Goal: Information Seeking & Learning: Learn about a topic

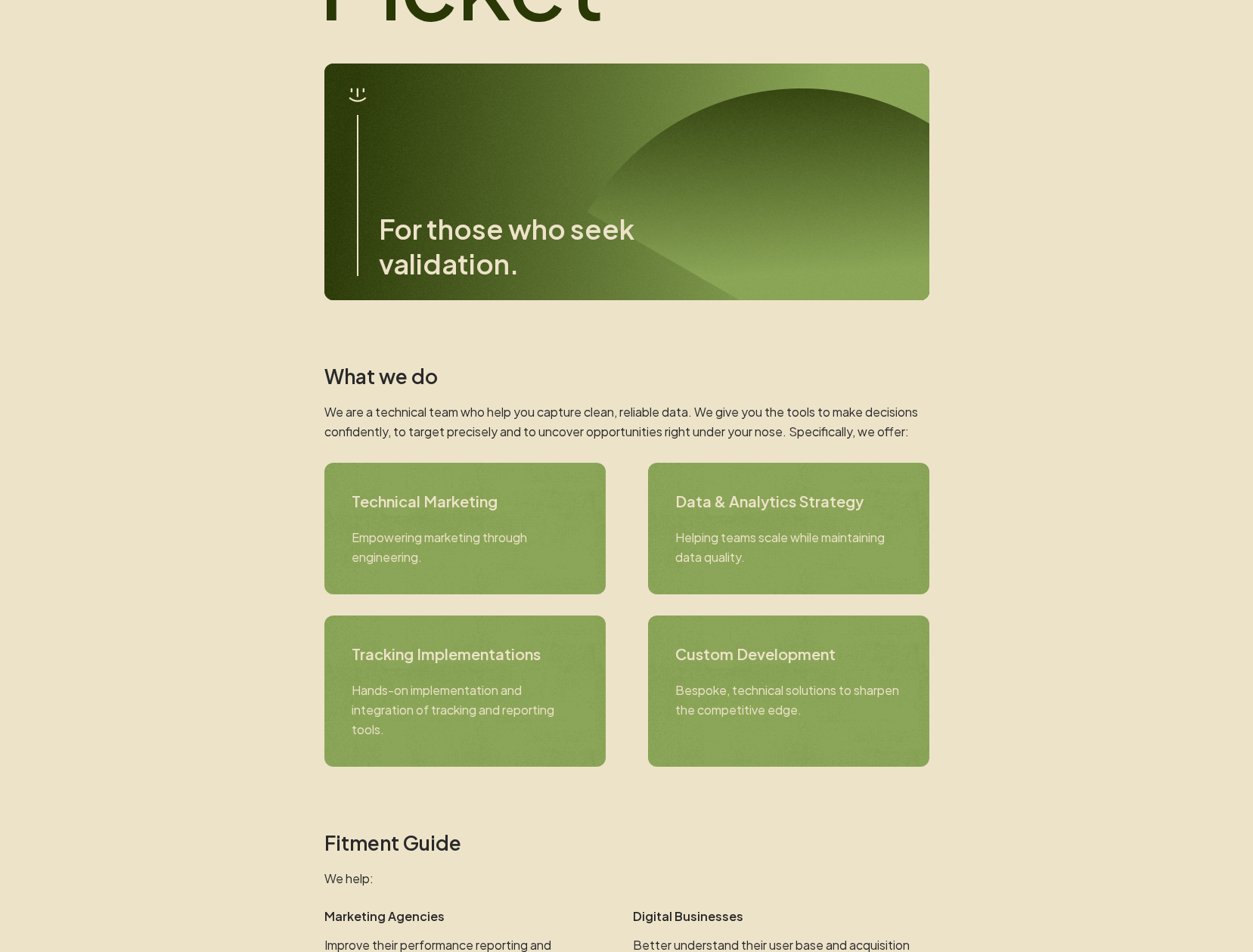
scroll to position [272, 0]
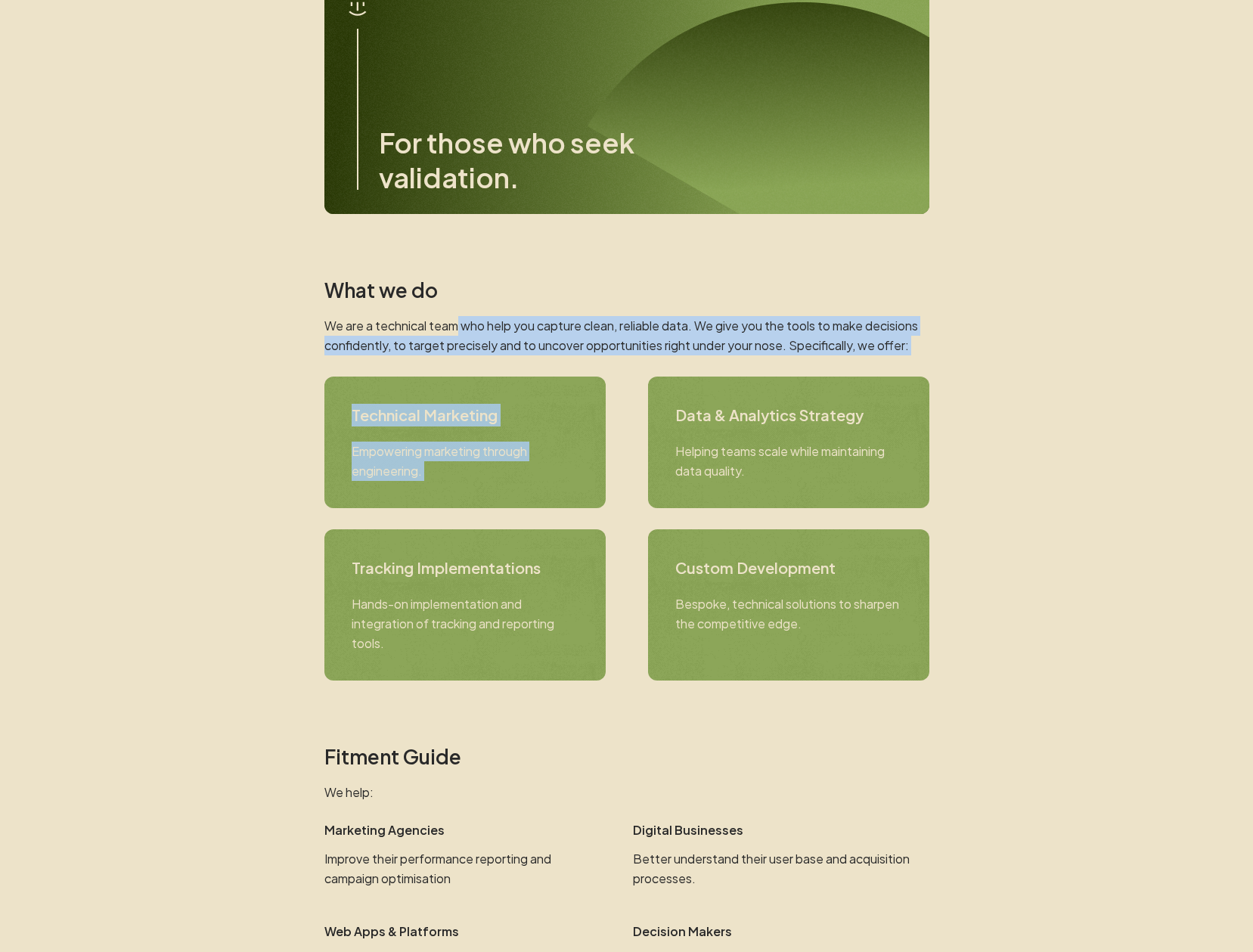
drag, startPoint x: 635, startPoint y: 359, endPoint x: 735, endPoint y: 357, distance: 100.0
click at [732, 361] on section "What we do We are a technical team who help you capture clean, reliable data. W…" at bounding box center [626, 479] width 605 height 402
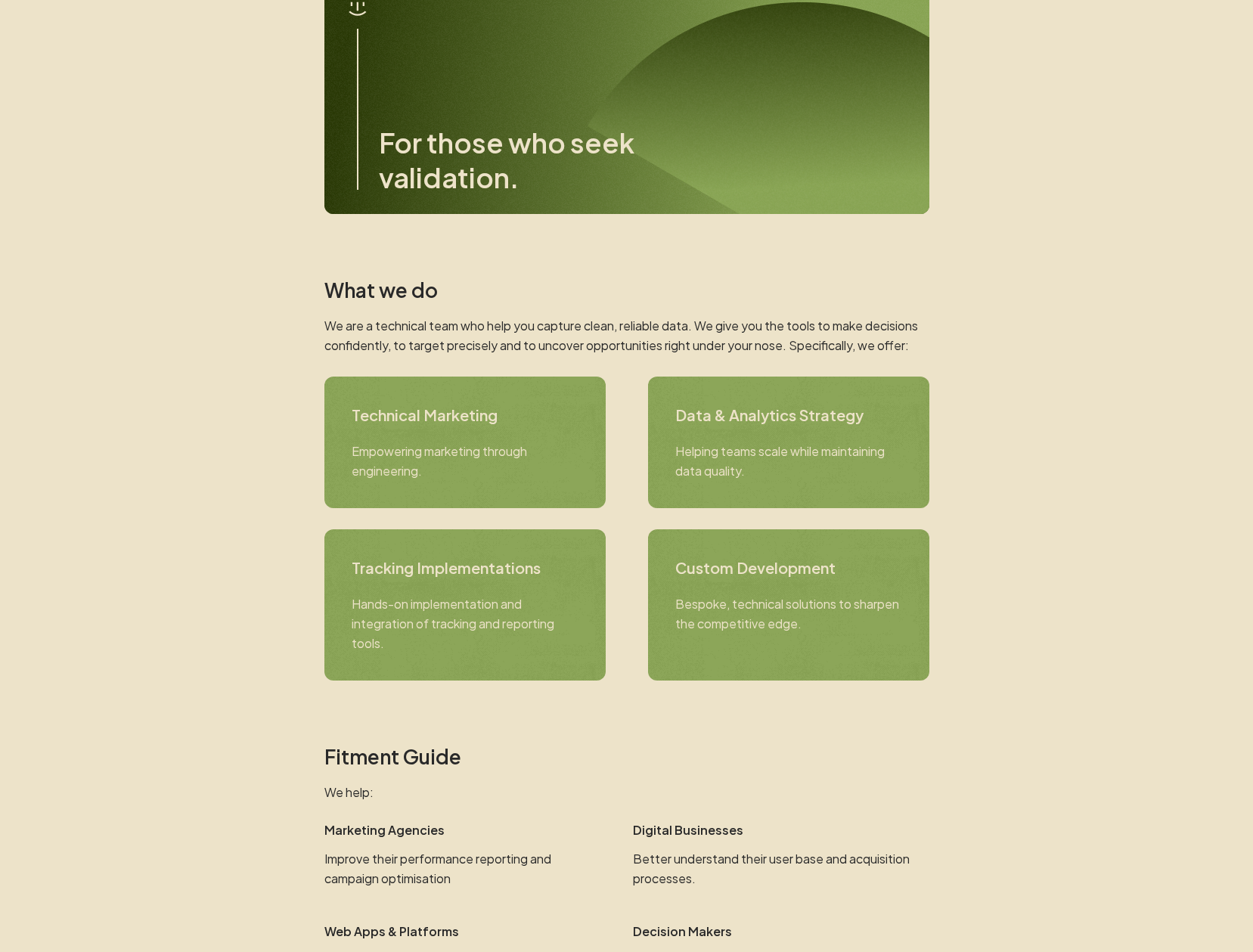
click at [702, 313] on section "What we do We are a technical team who help you capture clean, reliable data. W…" at bounding box center [626, 479] width 605 height 402
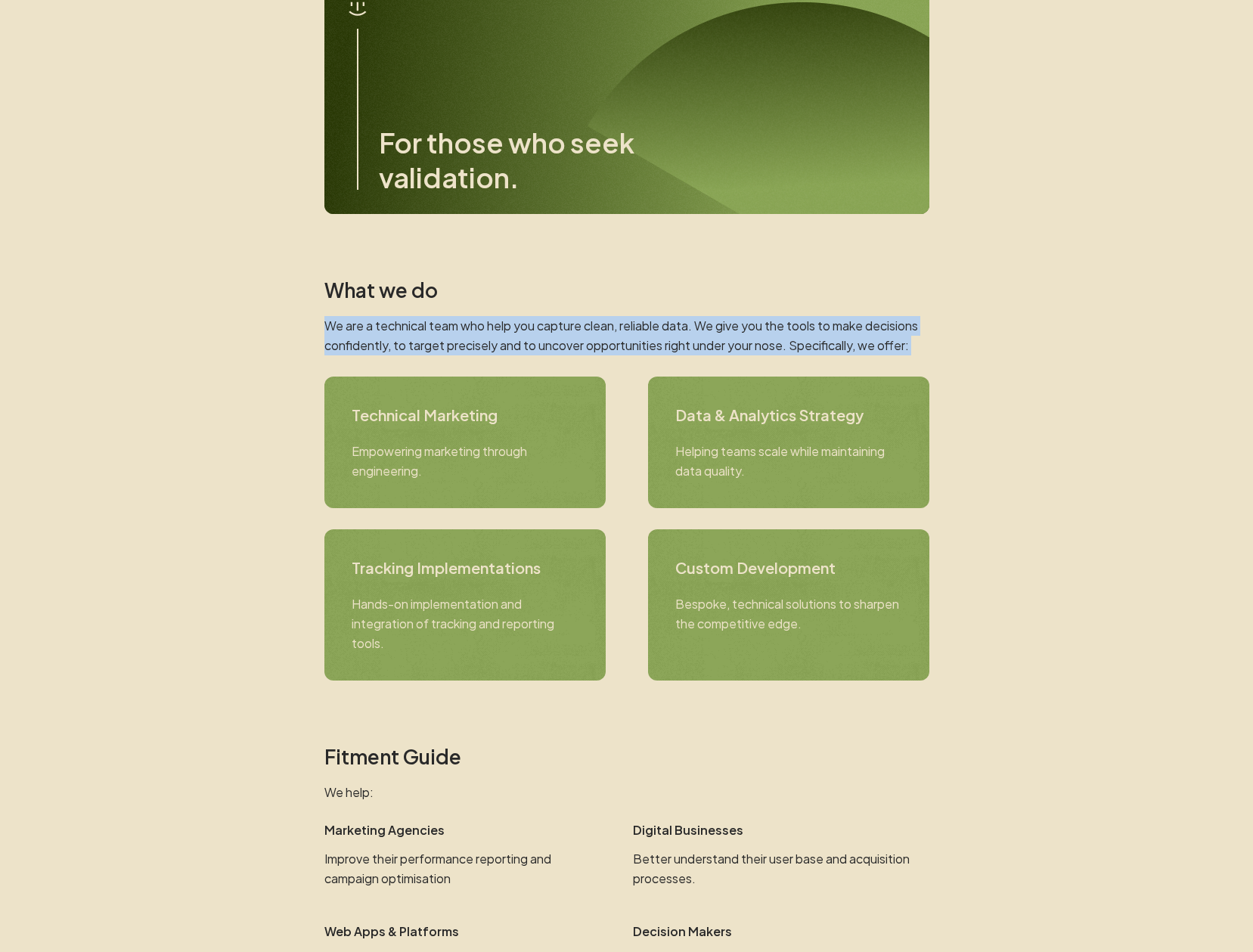
click at [702, 313] on section "What we do We are a technical team who help you capture clean, reliable data. W…" at bounding box center [626, 479] width 605 height 402
click at [722, 347] on p "We are a technical team who help you capture clean, reliable data. We give you …" at bounding box center [626, 336] width 605 height 39
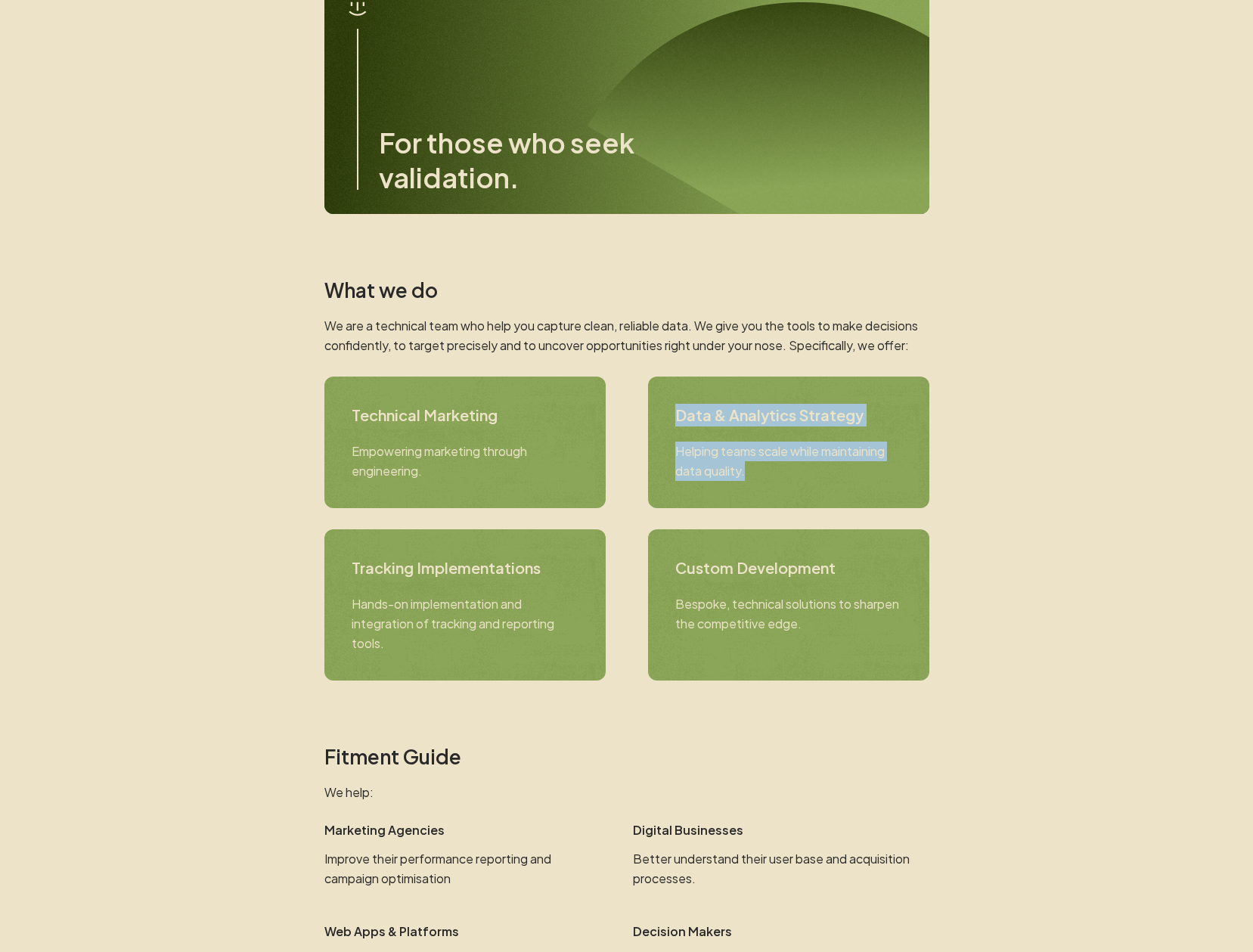
drag, startPoint x: 785, startPoint y: 453, endPoint x: 840, endPoint y: 475, distance: 59.2
click at [840, 475] on div "Technical Marketing Empowering marketing through engineering. Data & Analytics …" at bounding box center [626, 442] width 605 height 131
click at [840, 475] on p "Helping teams scale while maintaining data quality." at bounding box center [789, 461] width 227 height 39
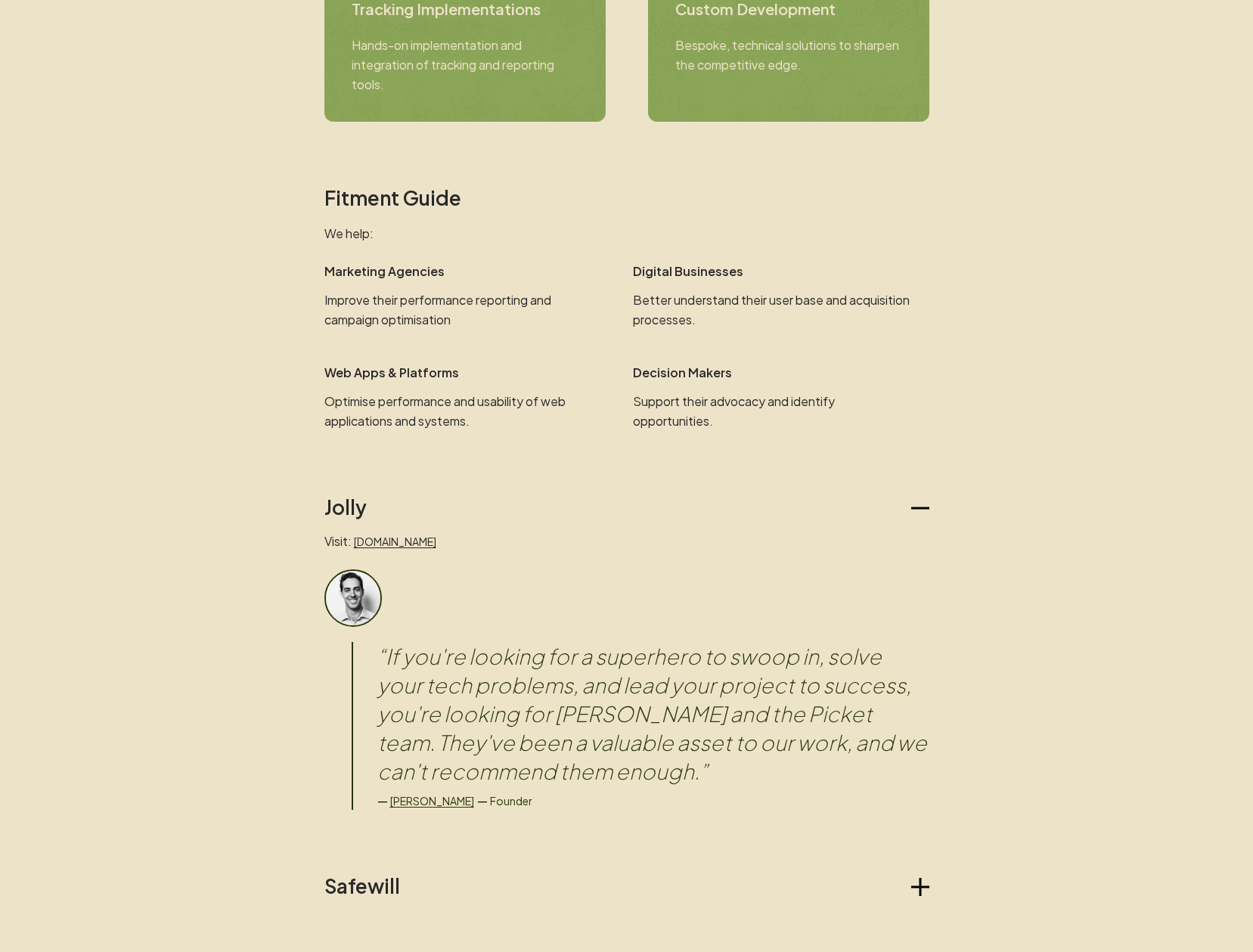
scroll to position [726, 0]
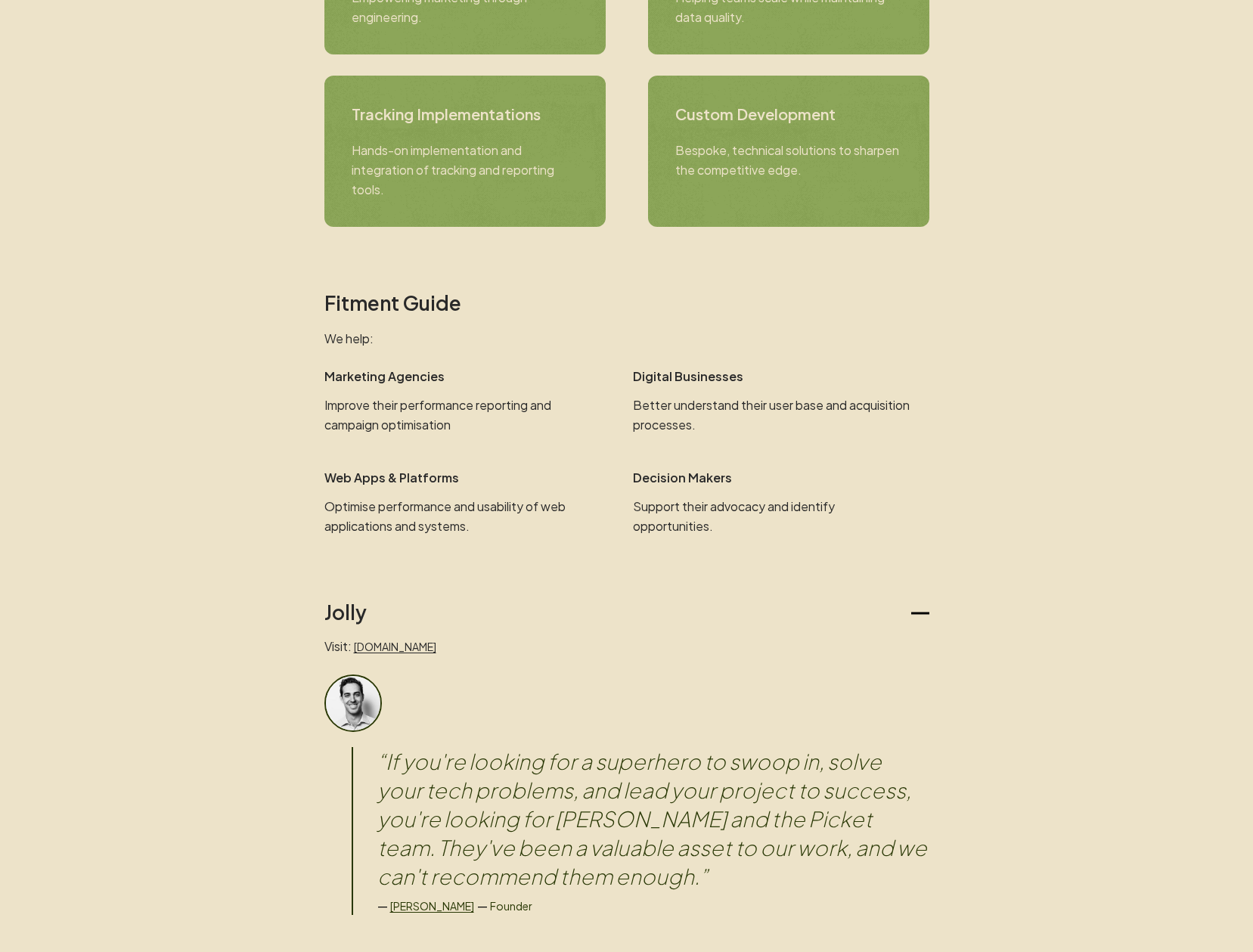
click at [454, 448] on section "Fitment Guide We help: Marketing Agencies Improve their performance reporting a…" at bounding box center [626, 413] width 605 height 245
click at [485, 430] on p "Improve their performance reporting and campaign optimisation" at bounding box center [463, 415] width 278 height 39
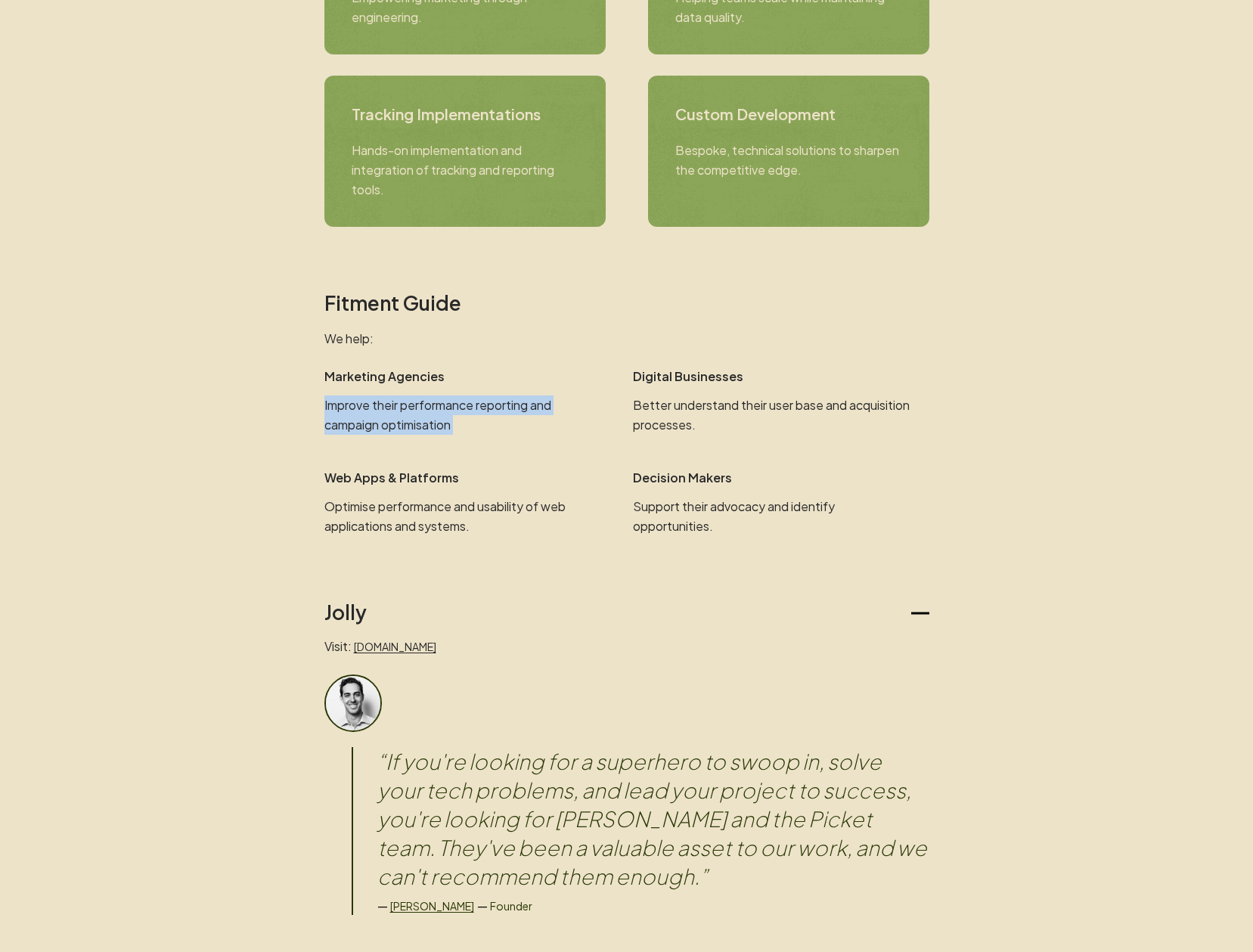
click at [485, 430] on p "Improve their performance reporting and campaign optimisation" at bounding box center [463, 415] width 278 height 39
click at [525, 430] on p "Improve their performance reporting and campaign optimisation" at bounding box center [463, 415] width 278 height 39
drag, startPoint x: 645, startPoint y: 367, endPoint x: 753, endPoint y: 414, distance: 117.8
click at [751, 414] on div "Digital Businesses Better understand their user base and acquisition processes." at bounding box center [781, 401] width 297 height 68
click at [756, 411] on p "Better understand their user base and acquisition processes." at bounding box center [771, 415] width 278 height 39
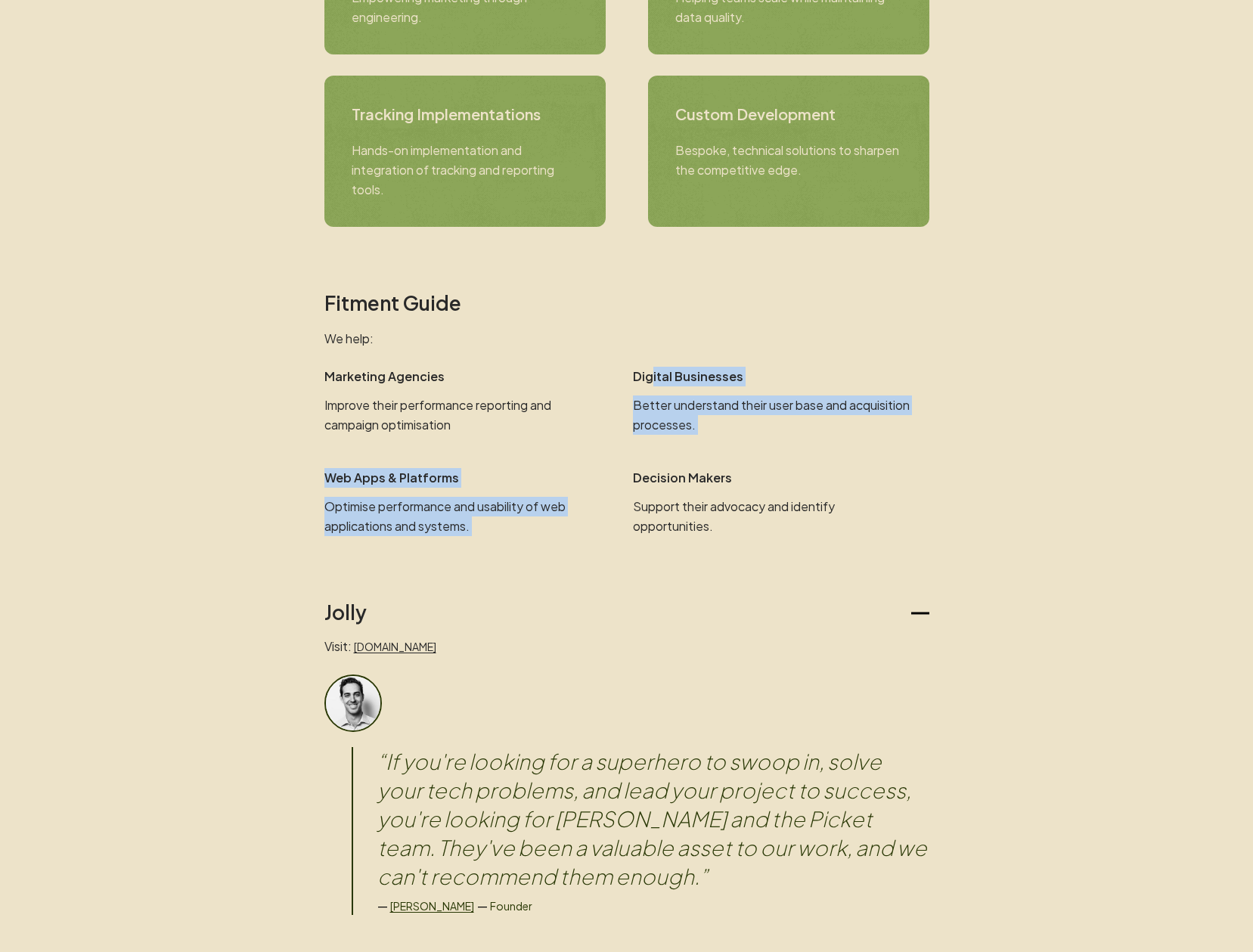
drag, startPoint x: 807, startPoint y: 436, endPoint x: 648, endPoint y: 370, distance: 172.2
click at [648, 370] on section "Fitment Guide We help: Marketing Agencies Improve their performance reporting a…" at bounding box center [626, 413] width 605 height 245
click at [652, 371] on p "Digital Businesses" at bounding box center [771, 377] width 278 height 20
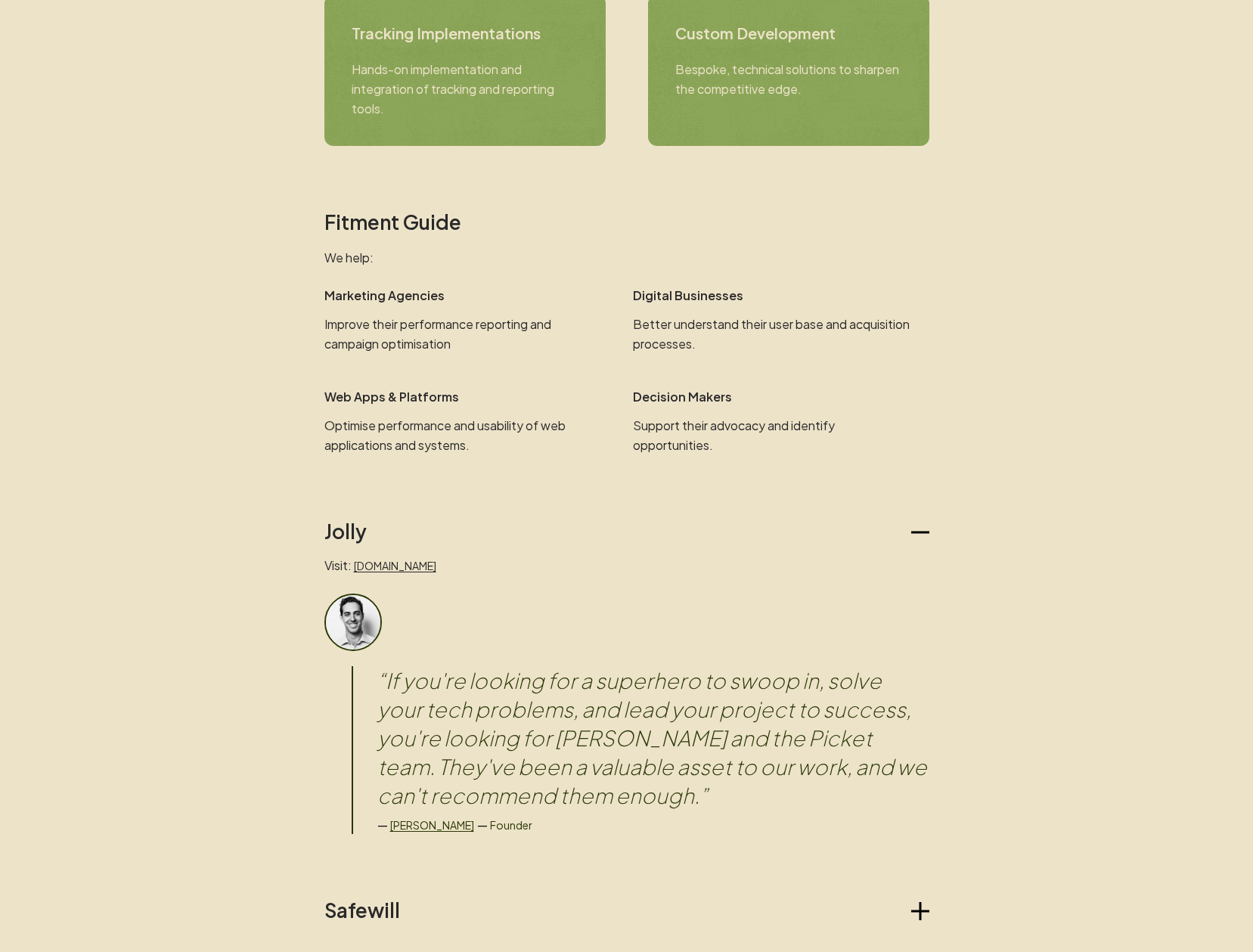
scroll to position [816, 0]
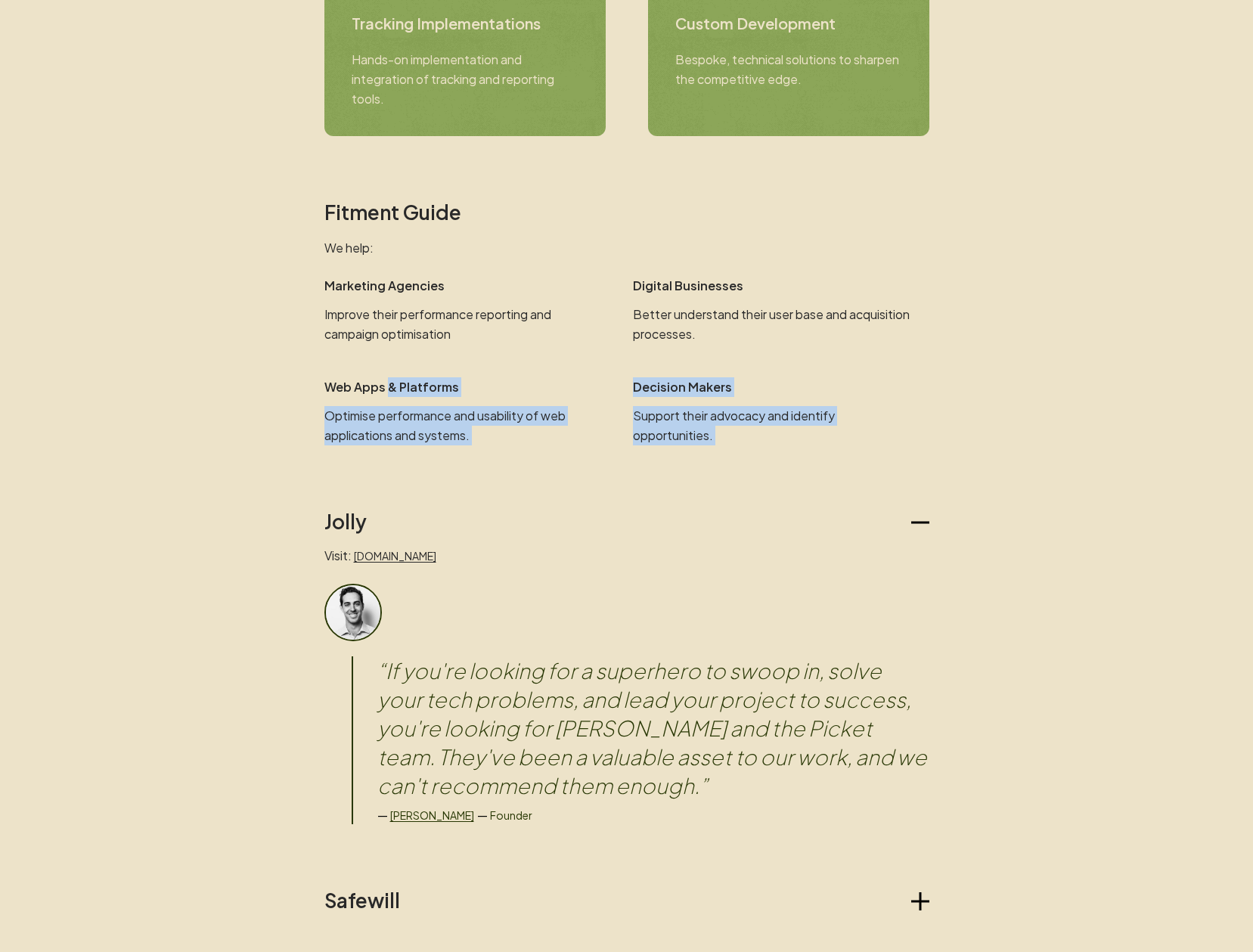
drag, startPoint x: 422, startPoint y: 397, endPoint x: 606, endPoint y: 450, distance: 191.5
click at [581, 454] on div "Picket For those who seek validation. What we do We are a technical team who he…" at bounding box center [626, 255] width 635 height 2037
click at [642, 431] on p "Support their advocacy and identify opportunities." at bounding box center [771, 426] width 278 height 39
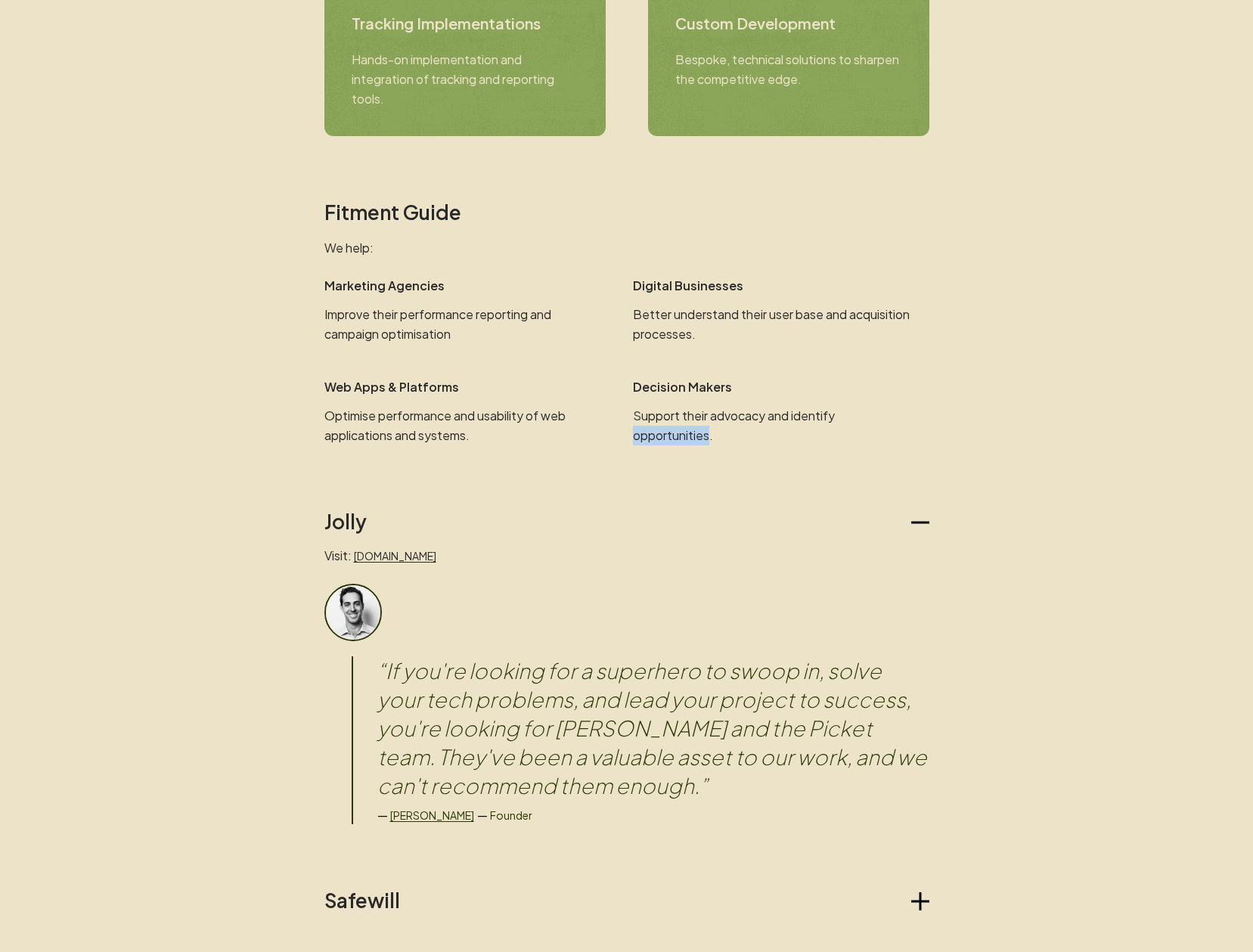
click at [642, 431] on p "Support their advocacy and identify opportunities." at bounding box center [771, 426] width 278 height 39
click at [525, 478] on div "Picket For those who seek validation. What we do We are a technical team who he…" at bounding box center [626, 255] width 635 height 2037
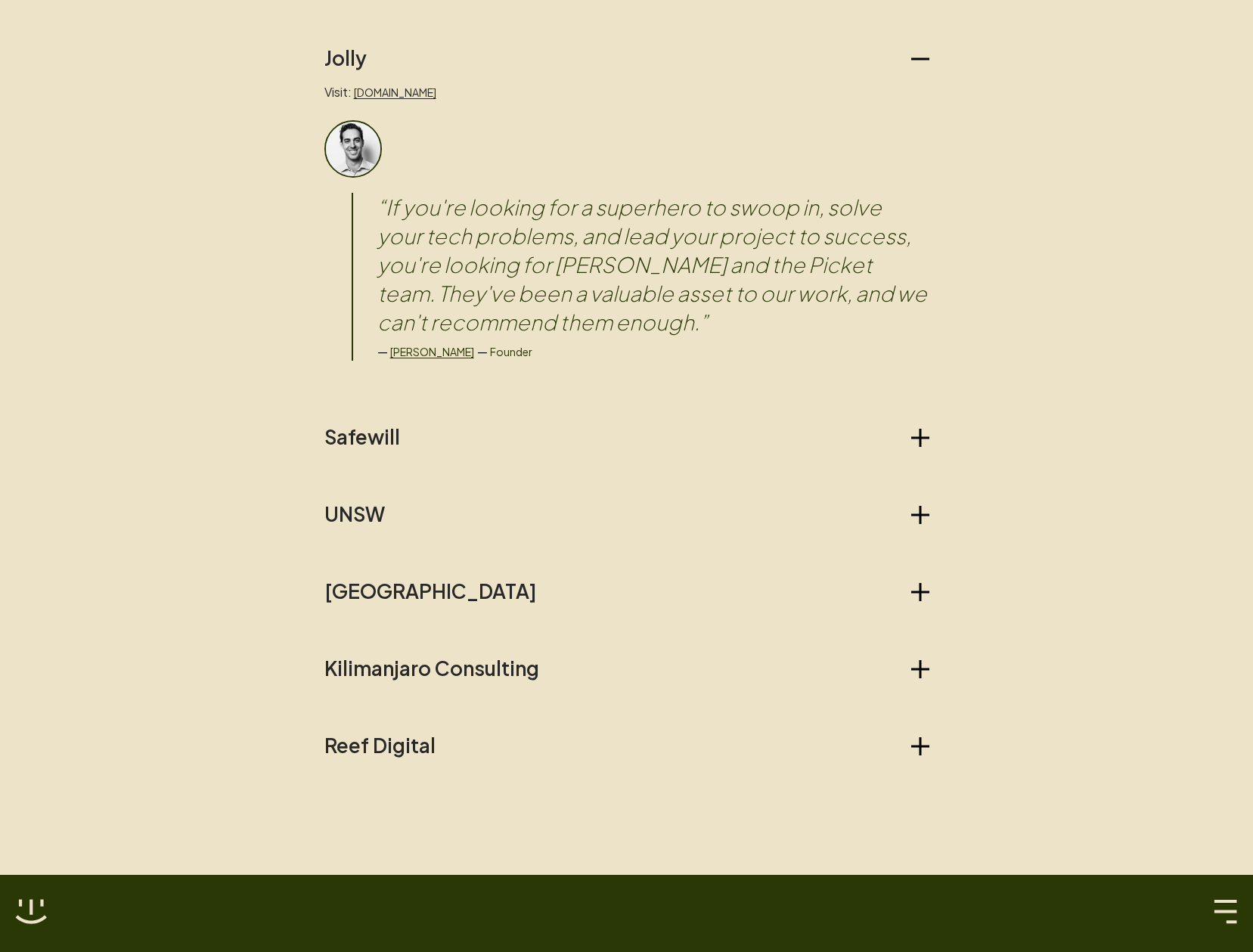
scroll to position [1270, 0]
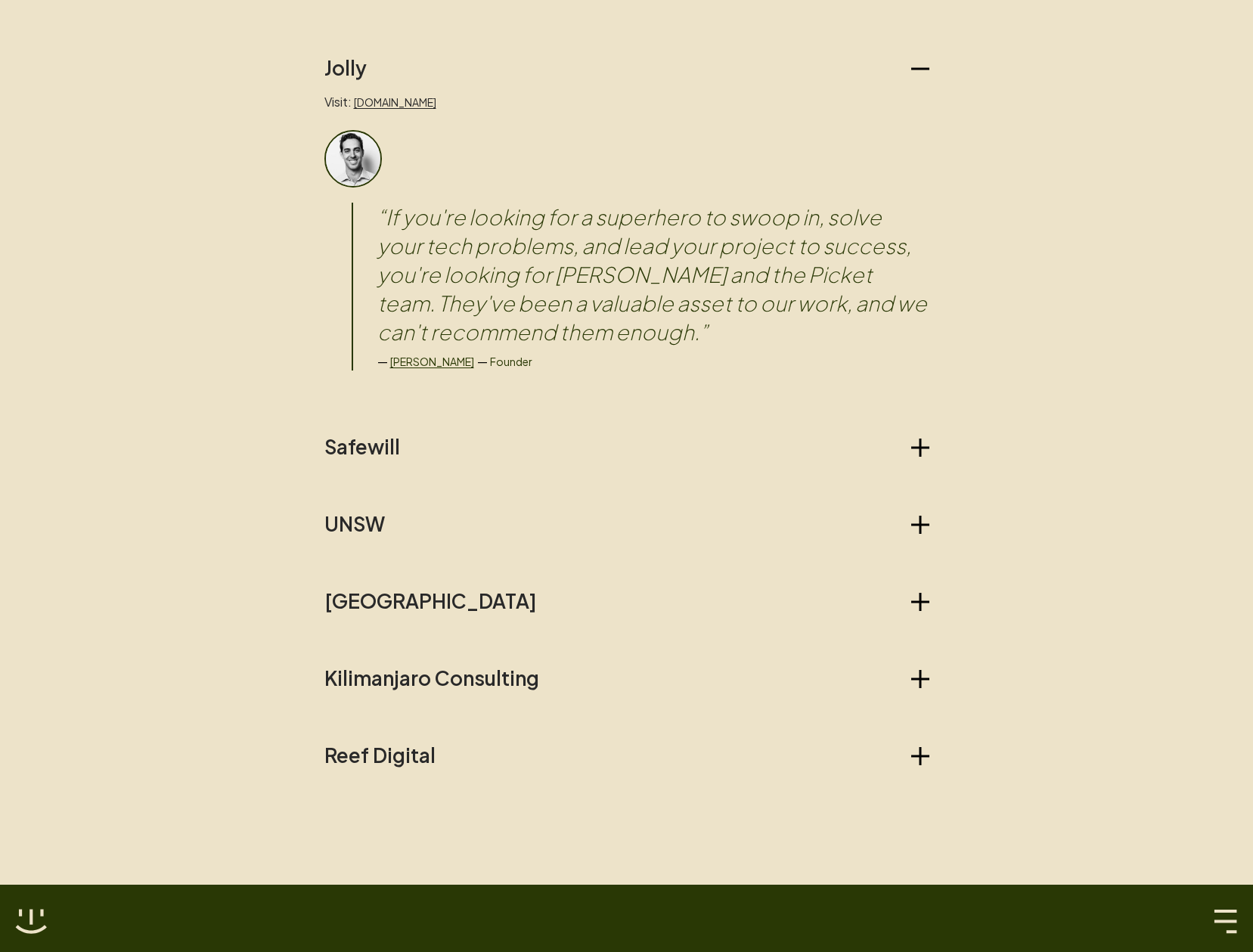
click at [525, 257] on blockquote "“ If you're looking for a superhero to swoop in, solve your tech problems, and …" at bounding box center [653, 274] width 552 height 144
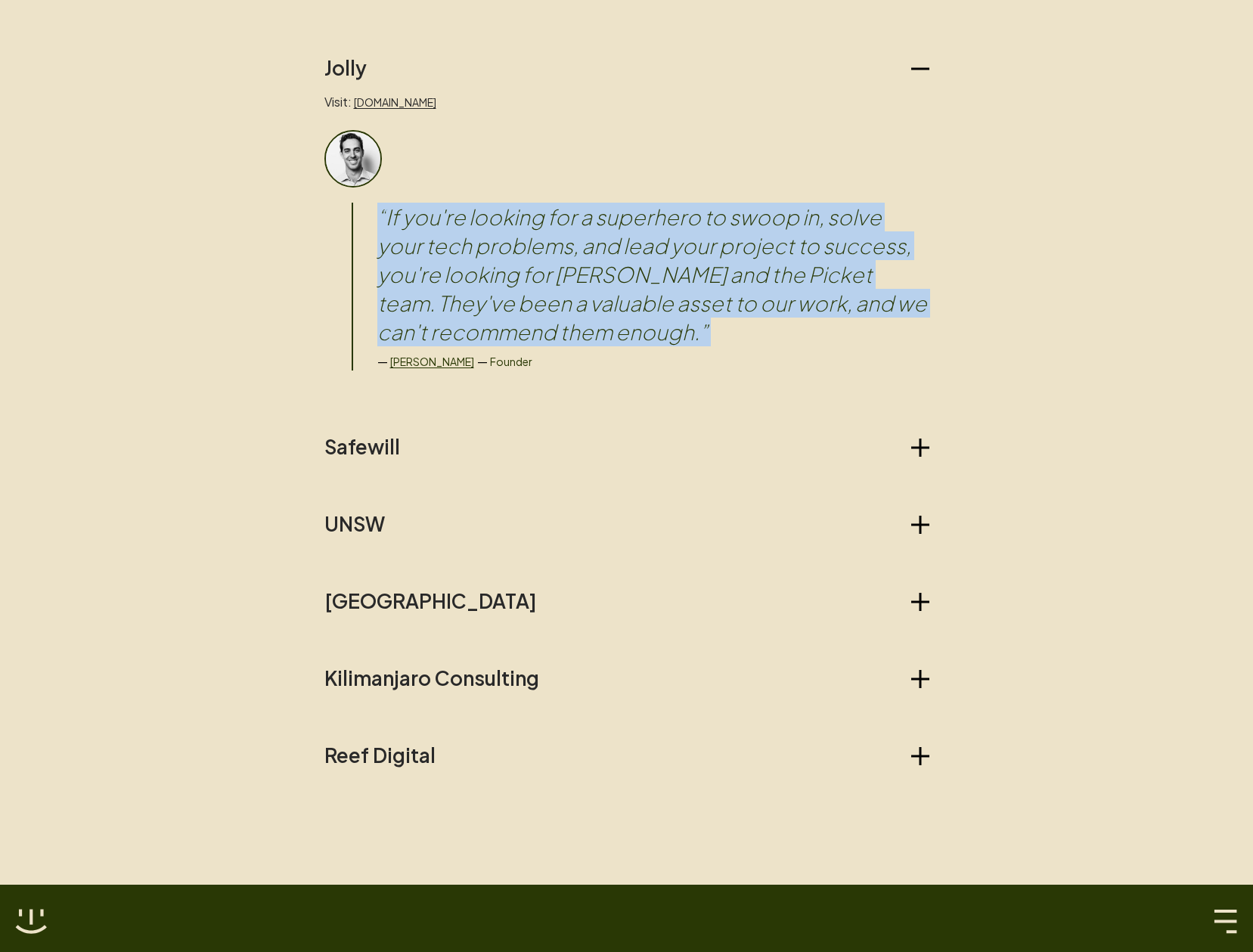
click at [525, 257] on blockquote "“ If you're looking for a superhero to swoop in, solve your tech problems, and …" at bounding box center [653, 274] width 552 height 144
copy blockquote "“ If you're looking for a superhero to swoop in, solve your tech problems, and …"
click at [676, 315] on blockquote "“ If you're looking for a superhero to swoop in, solve your tech problems, and …" at bounding box center [653, 274] width 552 height 144
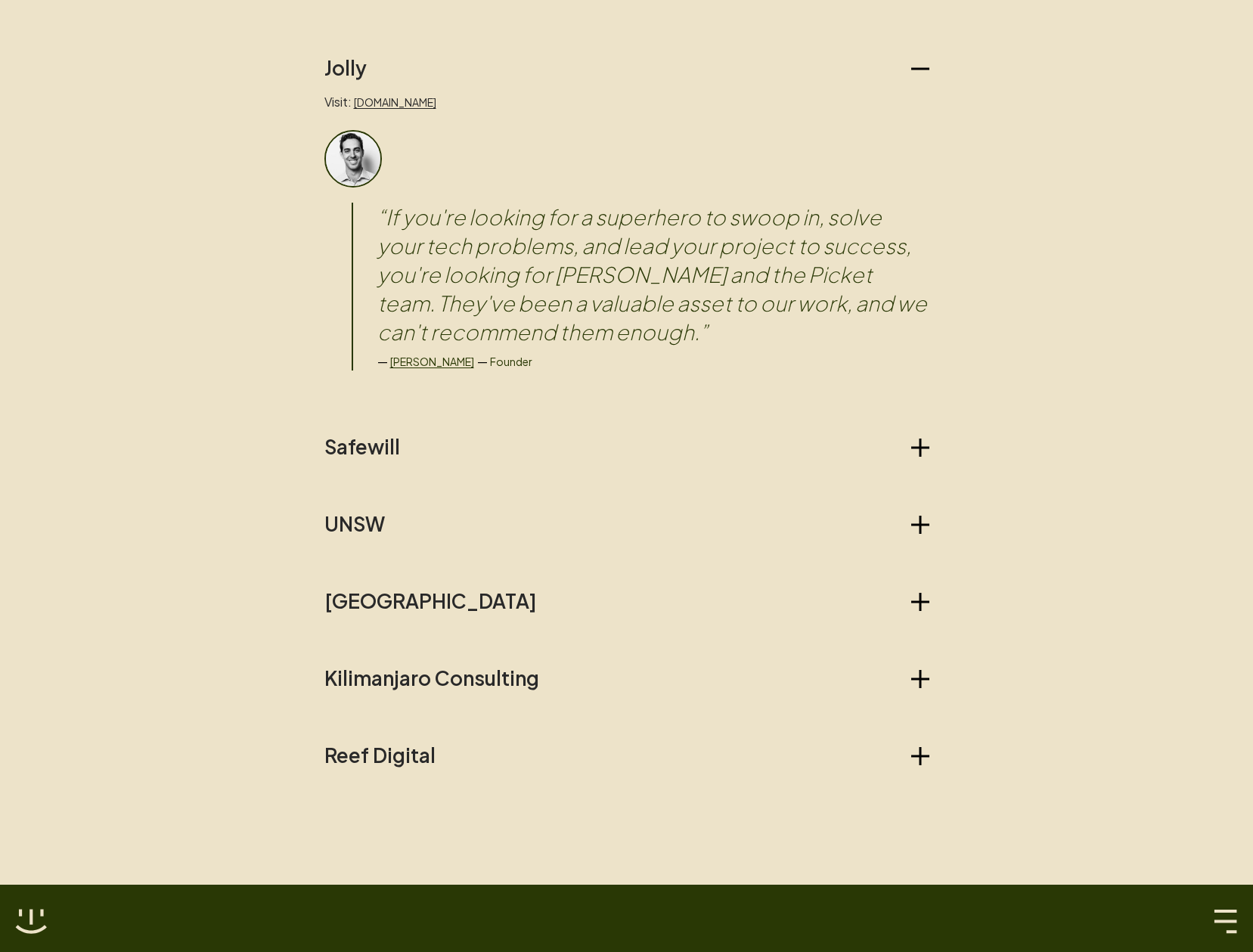
click at [647, 303] on blockquote "“ If you're looking for a superhero to swoop in, solve your tech problems, and …" at bounding box center [653, 274] width 552 height 144
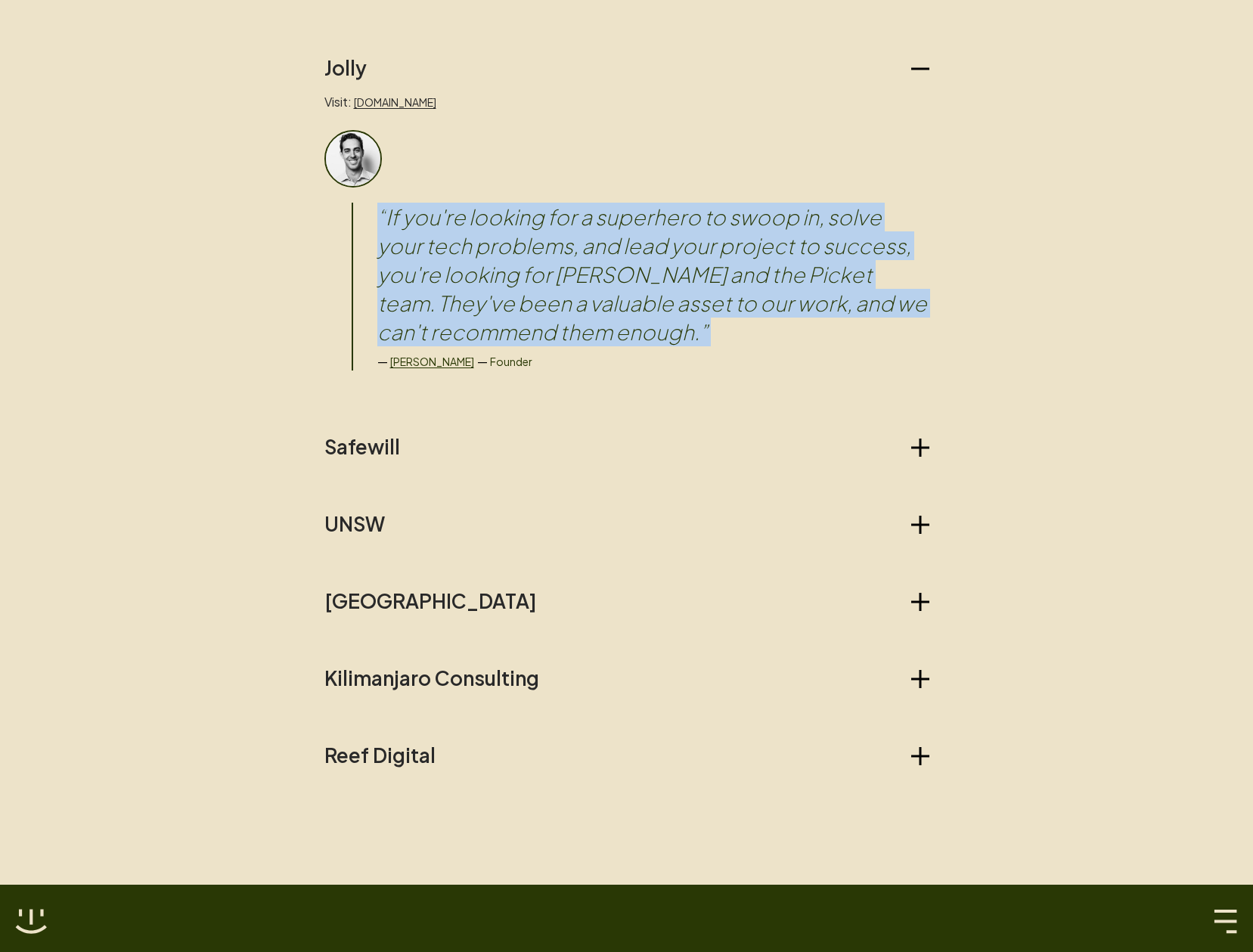
click at [647, 303] on blockquote "“ If you're looking for a superhero to swoop in, solve your tech problems, and …" at bounding box center [653, 274] width 552 height 144
copy blockquote "“ If you're looking for a superhero to swoop in, solve your tech problems, and …"
click at [739, 342] on blockquote "“ If you're looking for a superhero to swoop in, solve your tech problems, and …" at bounding box center [653, 274] width 552 height 144
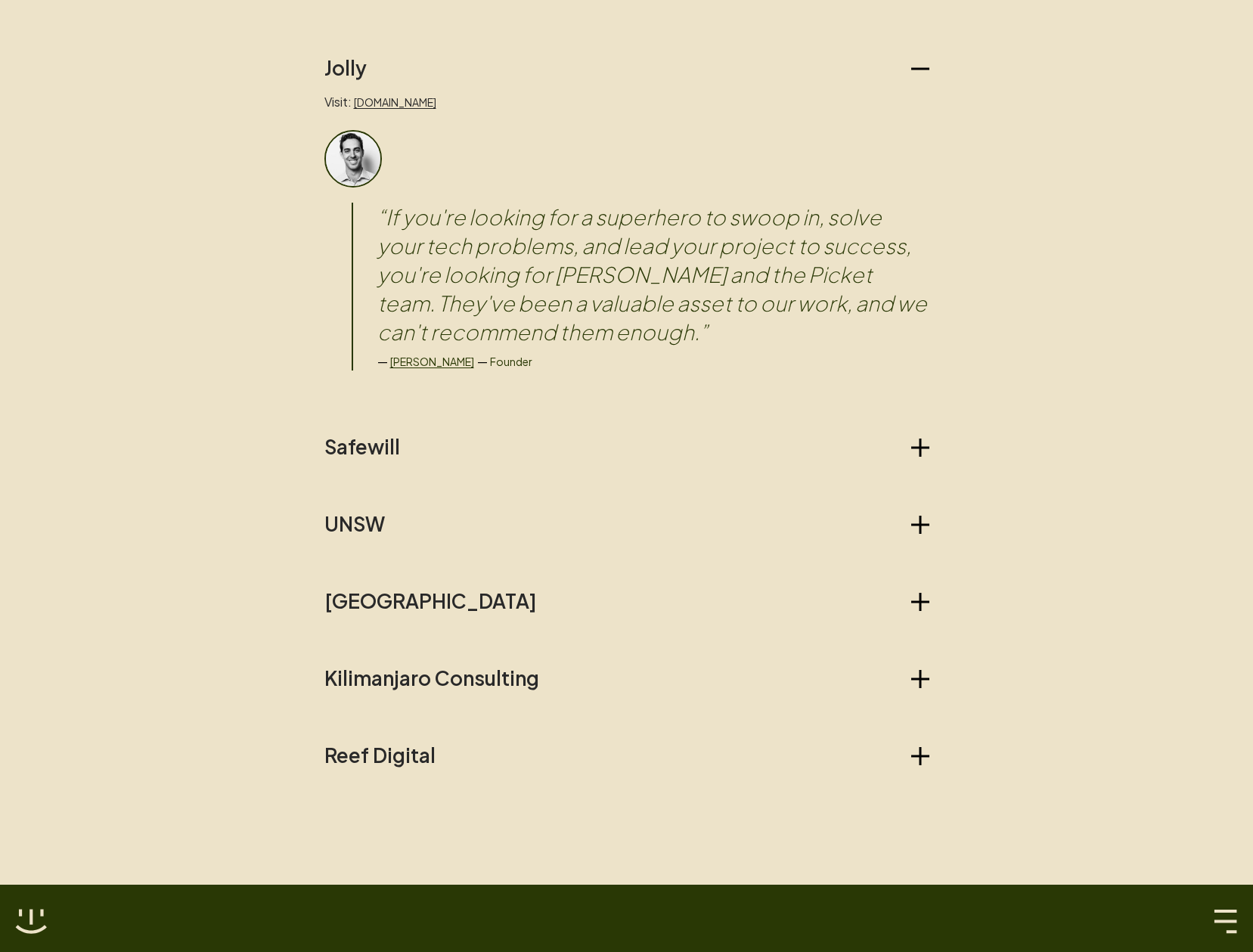
click at [562, 298] on blockquote "“ If you're looking for a superhero to swoop in, solve your tech problems, and …" at bounding box center [653, 274] width 552 height 144
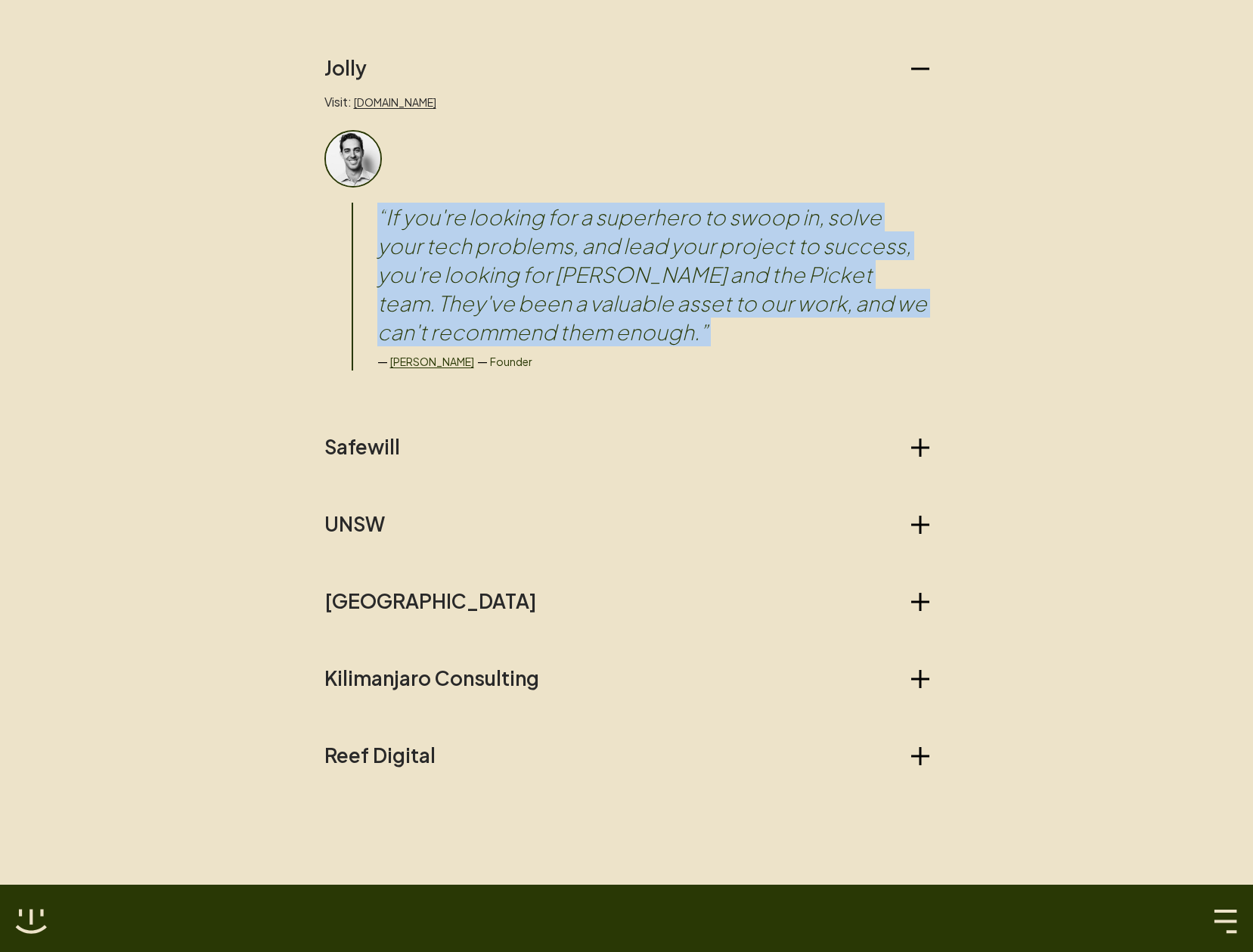
click at [562, 298] on blockquote "“ If you're looking for a superhero to swoop in, solve your tech problems, and …" at bounding box center [653, 274] width 552 height 144
copy blockquote "“ If you're looking for a superhero to swoop in, solve your tech problems, and …"
click at [674, 323] on blockquote "“ If you're looking for a superhero to swoop in, solve your tech problems, and …" at bounding box center [653, 274] width 552 height 144
